Goal: Information Seeking & Learning: Learn about a topic

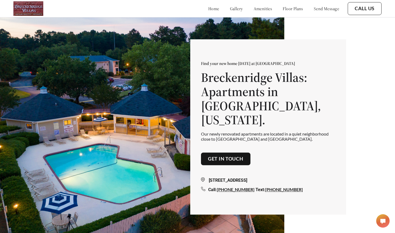
click at [283, 9] on link "floor plans" at bounding box center [293, 8] width 20 height 5
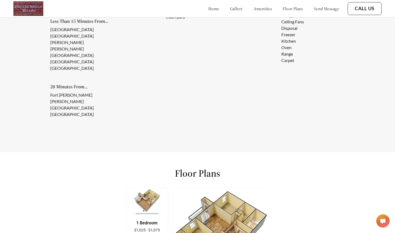
scroll to position [713, 0]
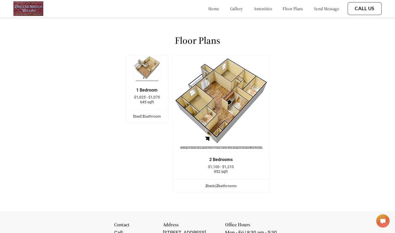
click at [150, 88] on div "1 Bedroom" at bounding box center [147, 90] width 26 height 5
click at [145, 55] on img at bounding box center [146, 68] width 27 height 27
click at [144, 63] on img at bounding box center [146, 68] width 27 height 27
click at [144, 55] on img at bounding box center [146, 68] width 27 height 27
click at [145, 87] on div "1 Bedroom $1,025 - $1,075 645 sqft" at bounding box center [147, 95] width 42 height 27
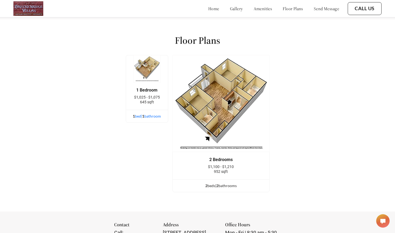
click at [141, 113] on div "1 bed | 1 bathroom" at bounding box center [147, 116] width 42 height 6
click at [137, 113] on div "1 bed | 1 bathroom" at bounding box center [147, 116] width 42 height 6
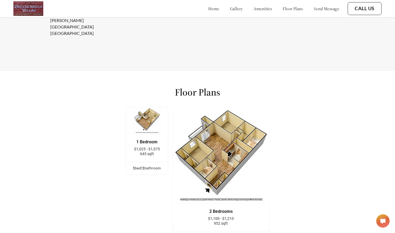
scroll to position [657, 0]
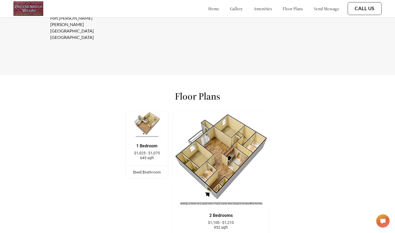
click at [150, 113] on img at bounding box center [146, 124] width 27 height 27
